Goal: Check status: Check status

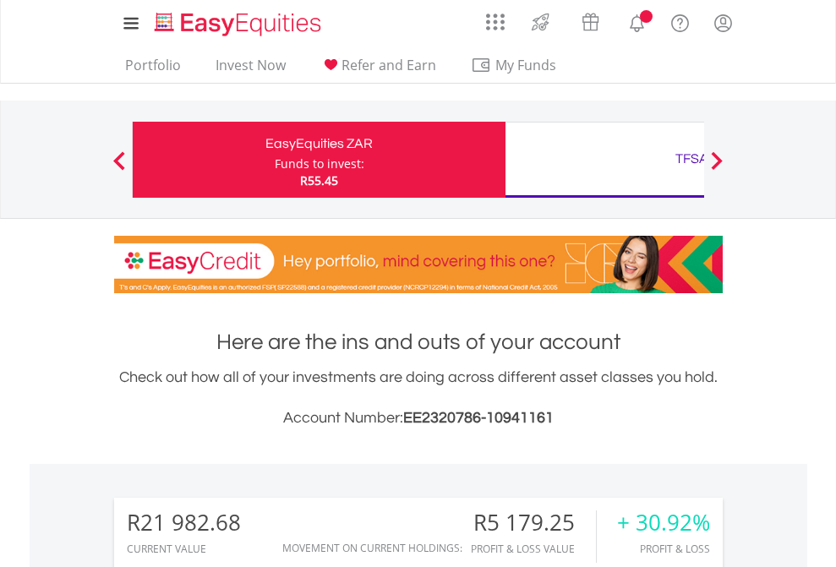
scroll to position [162, 265]
click at [275, 160] on div "Funds to invest:" at bounding box center [320, 163] width 90 height 17
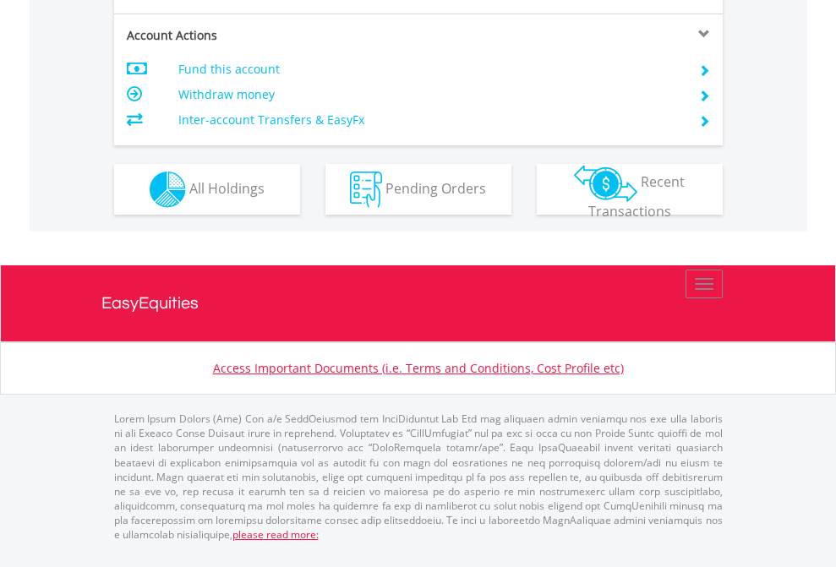
scroll to position [1620, 0]
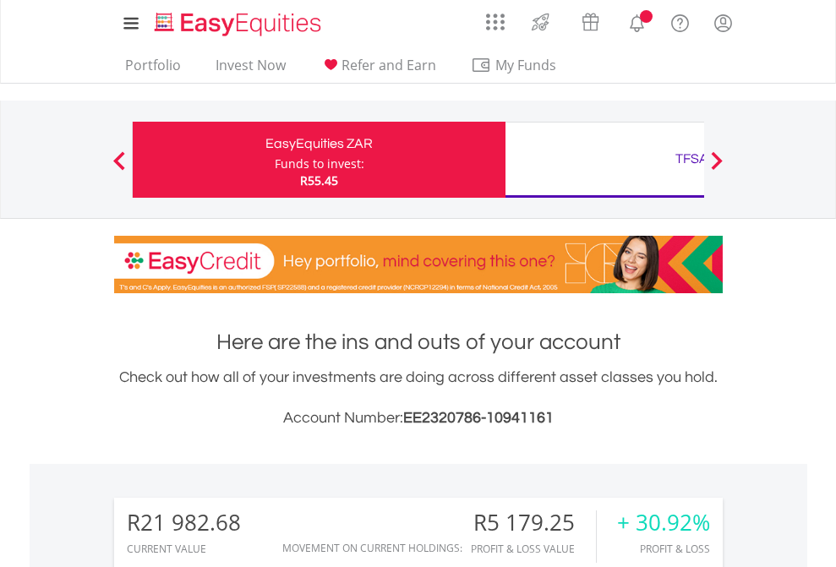
scroll to position [162, 265]
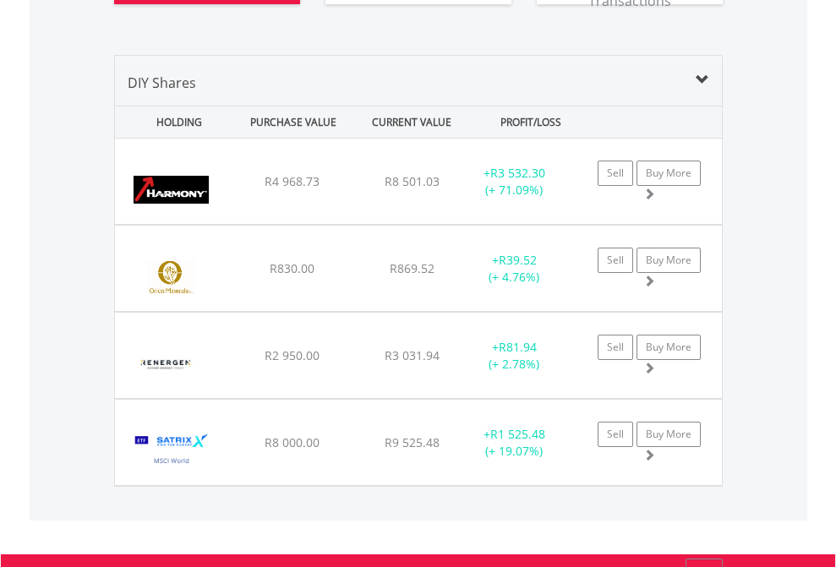
scroll to position [1981, 0]
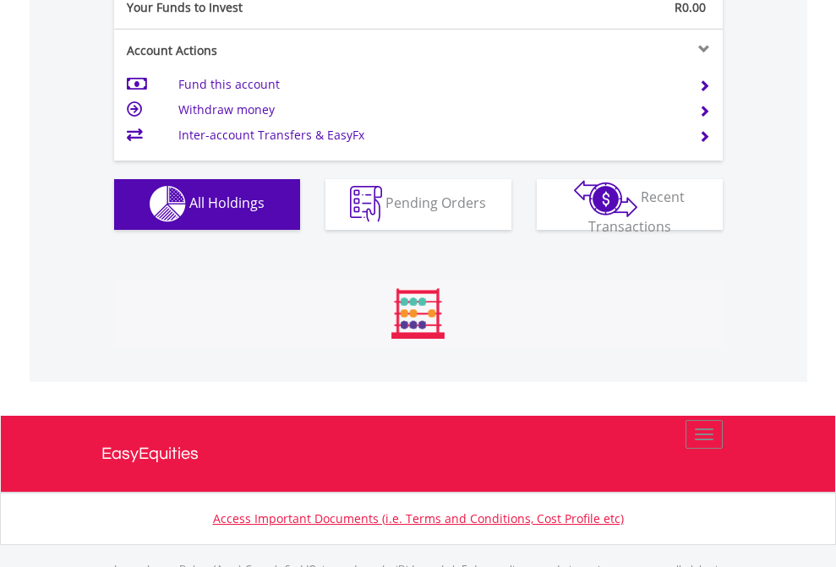
scroll to position [1673, 0]
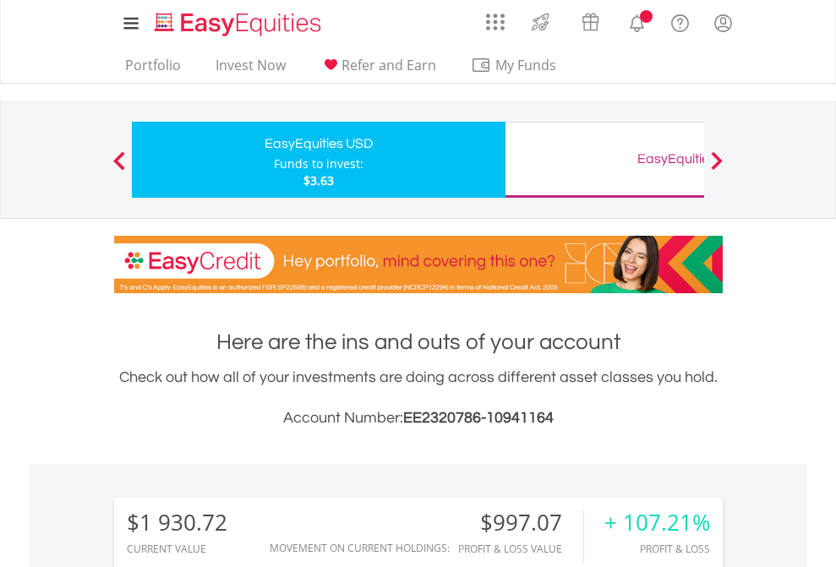
scroll to position [162, 265]
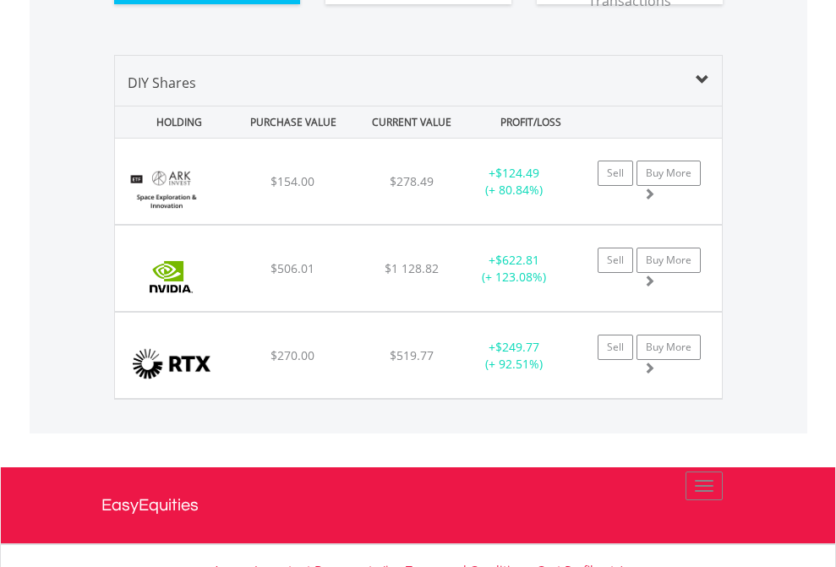
scroll to position [1913, 0]
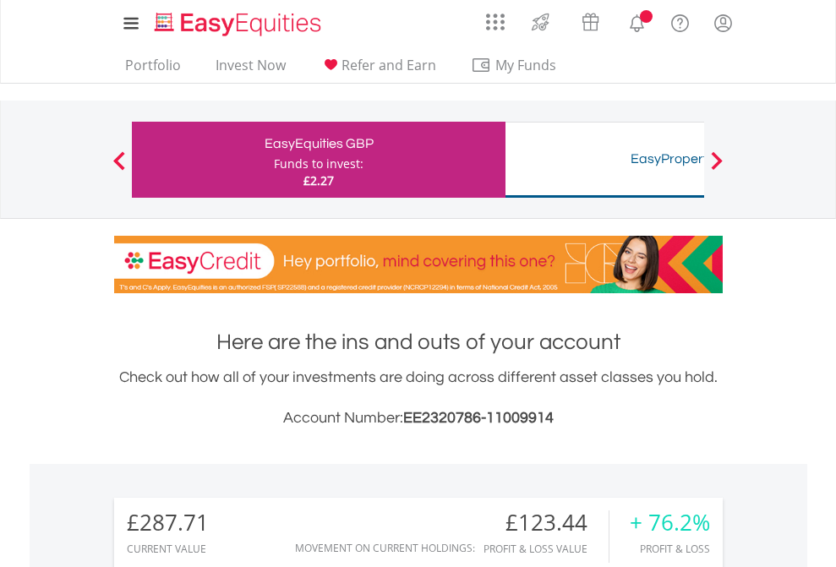
scroll to position [162, 265]
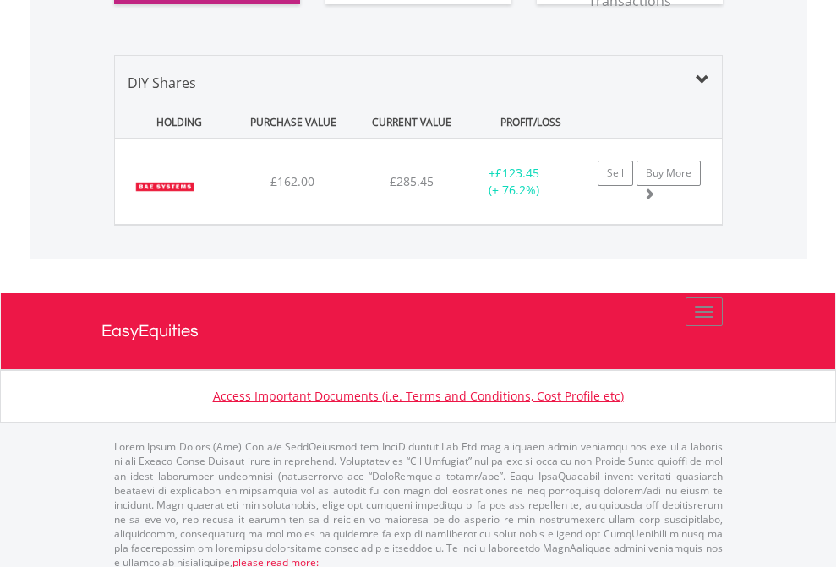
scroll to position [1879, 0]
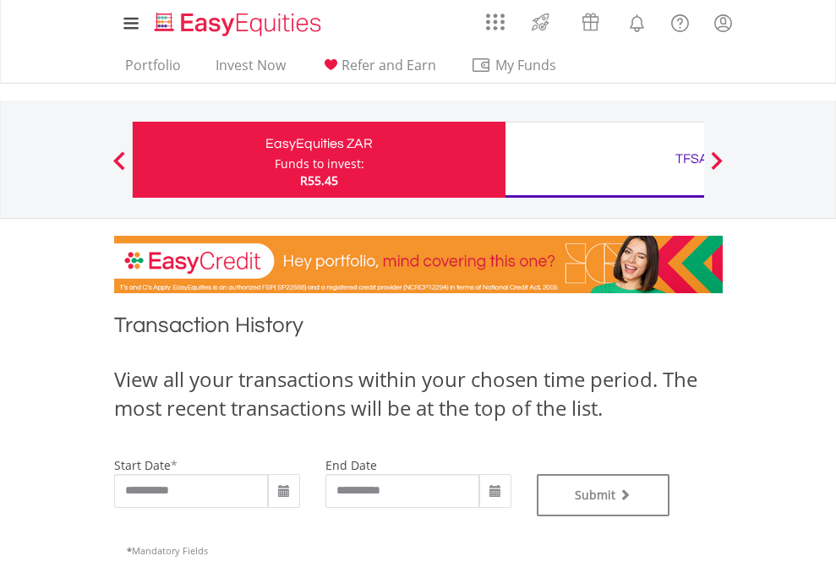
type input "**********"
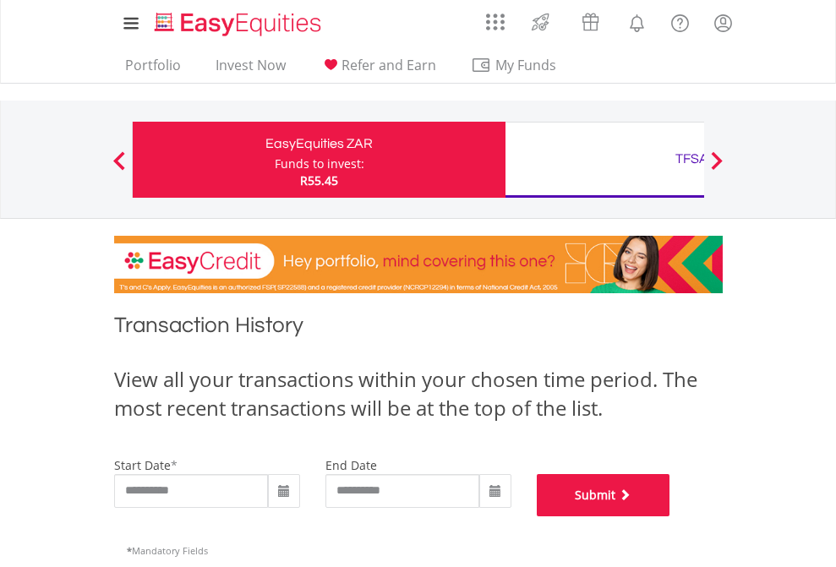
click at [670, 516] on button "Submit" at bounding box center [603, 495] width 133 height 42
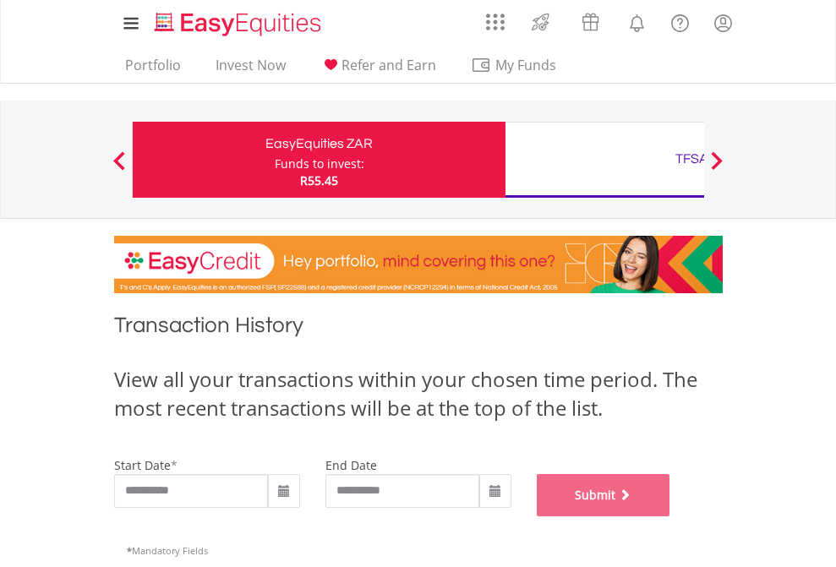
scroll to position [685, 0]
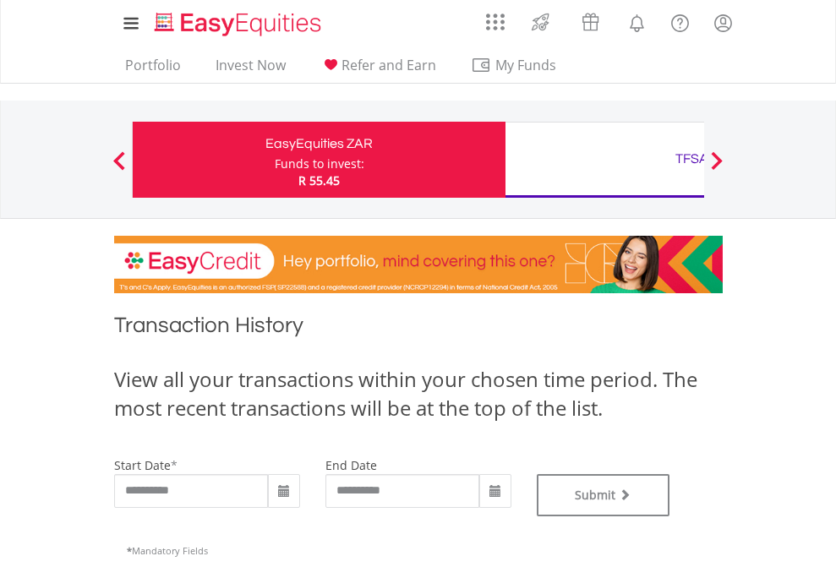
click at [604, 160] on div "TFSA" at bounding box center [691, 159] width 352 height 24
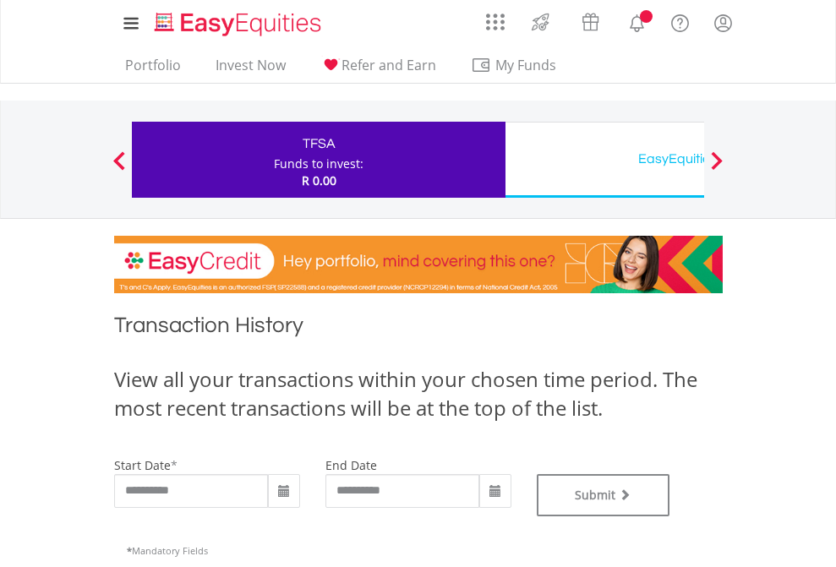
type input "**********"
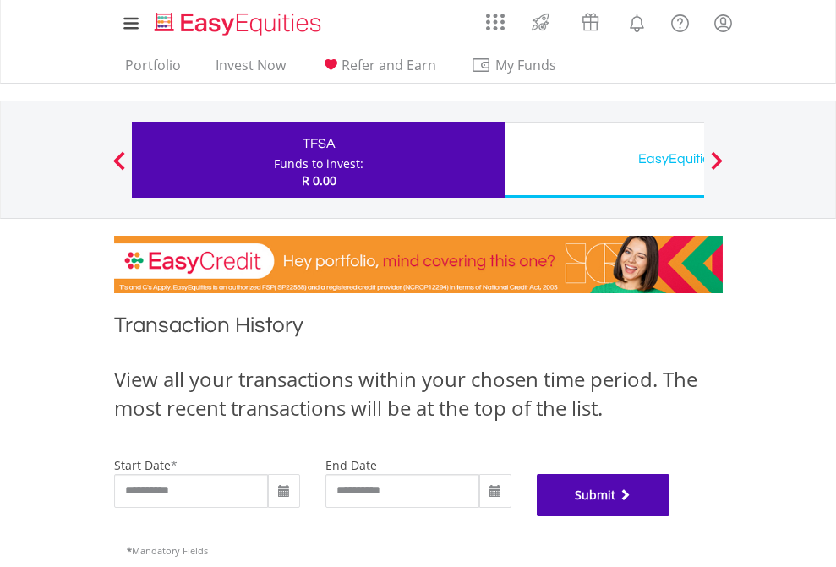
click at [670, 516] on button "Submit" at bounding box center [603, 495] width 133 height 42
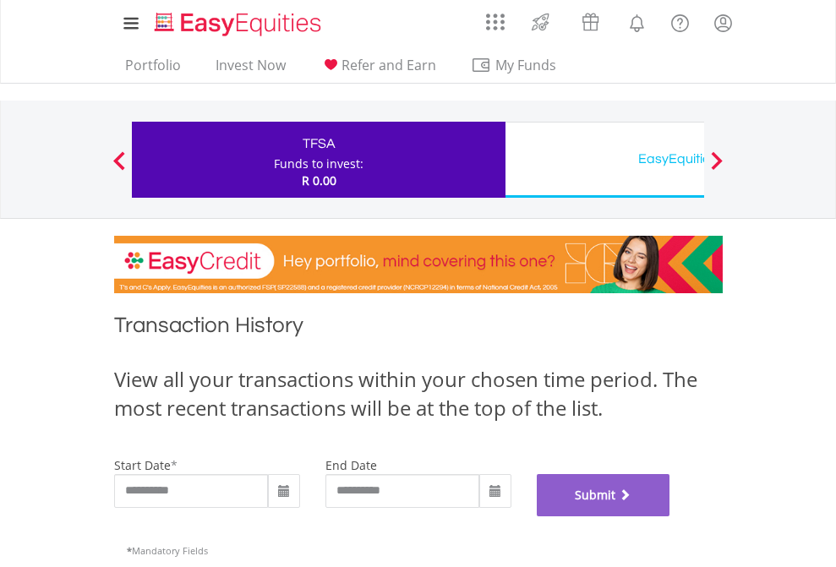
scroll to position [685, 0]
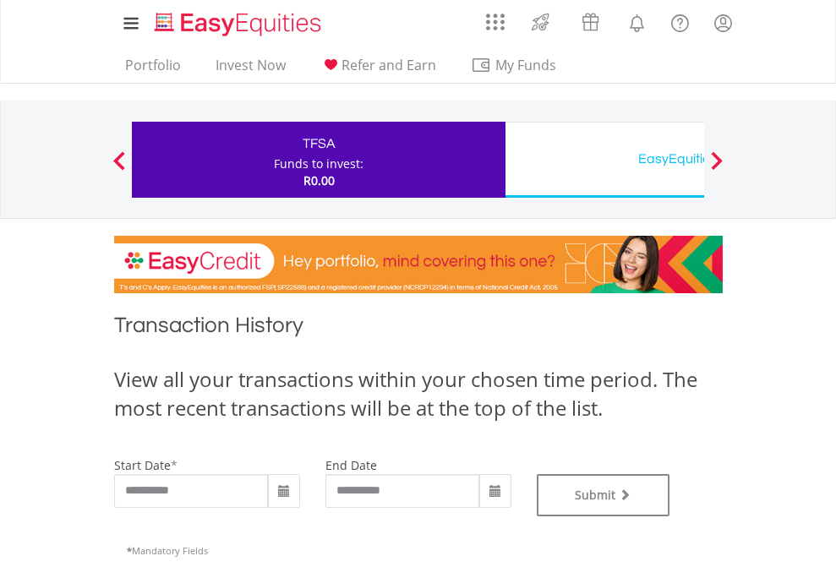
click at [604, 160] on div "EasyEquities USD" at bounding box center [691, 159] width 352 height 24
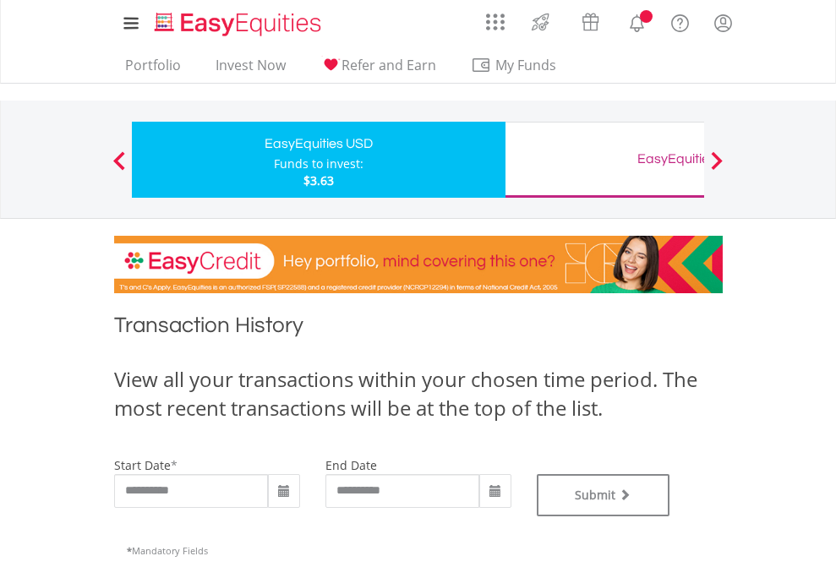
type input "**********"
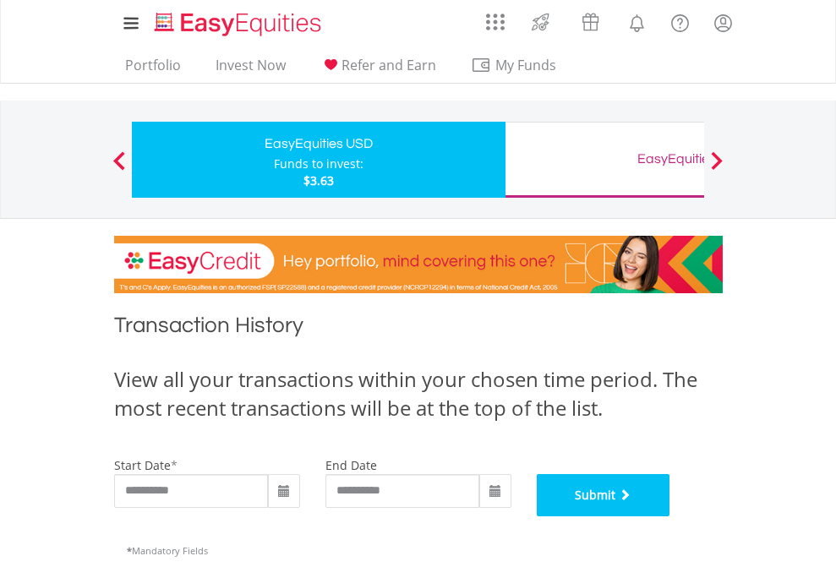
click at [670, 516] on button "Submit" at bounding box center [603, 495] width 133 height 42
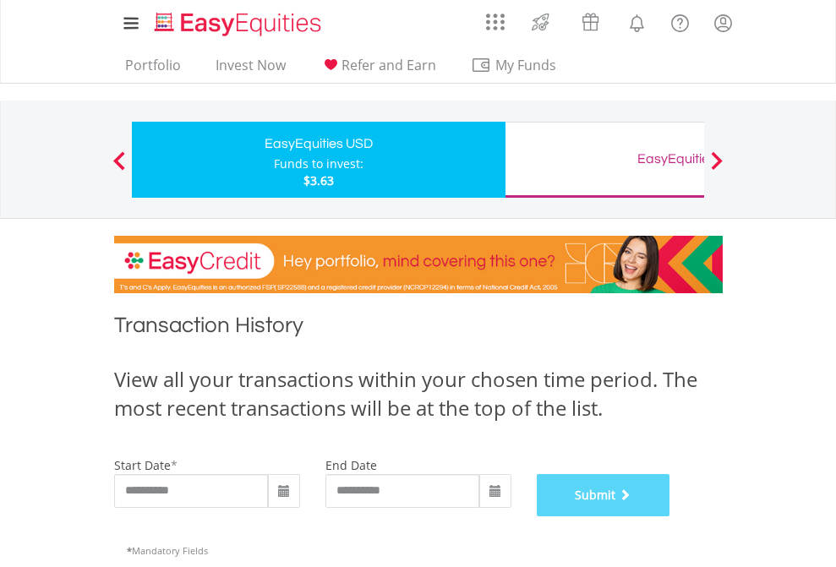
scroll to position [685, 0]
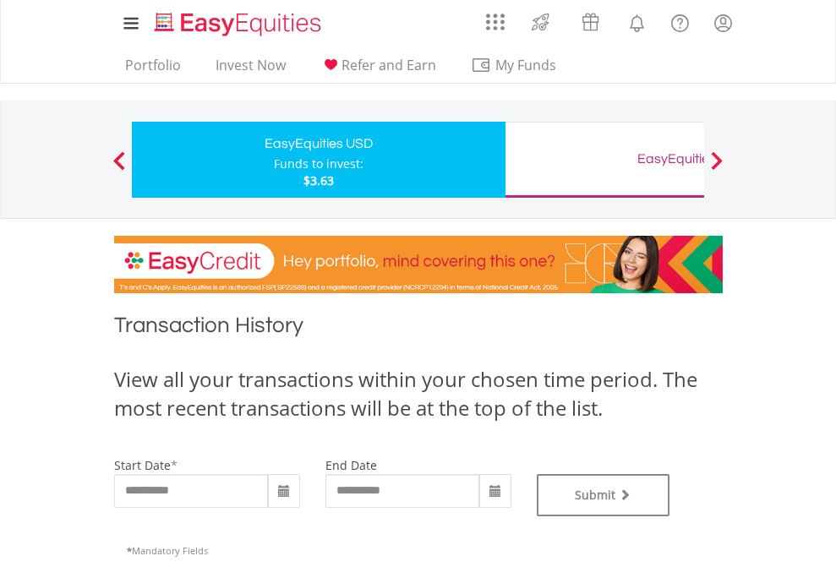
click at [604, 160] on div "EasyEquities GBP" at bounding box center [691, 159] width 352 height 24
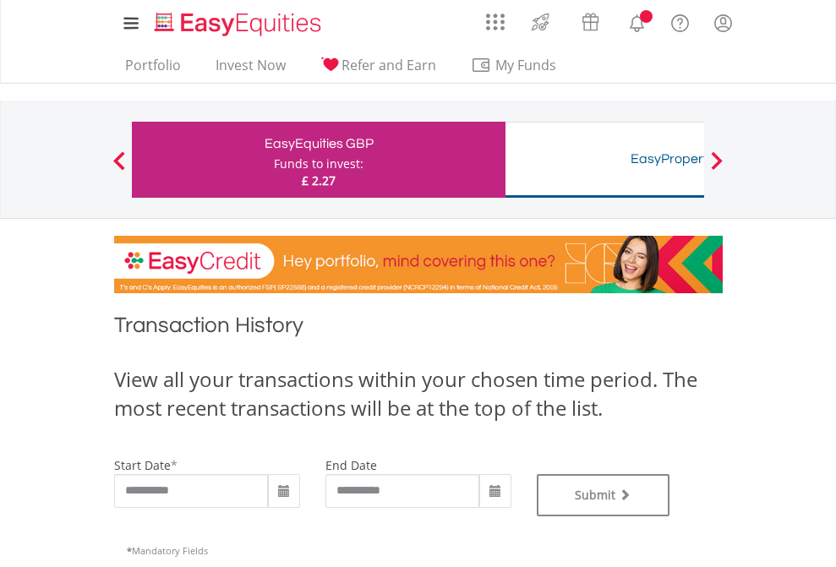
type input "**********"
